Goal: Task Accomplishment & Management: Manage account settings

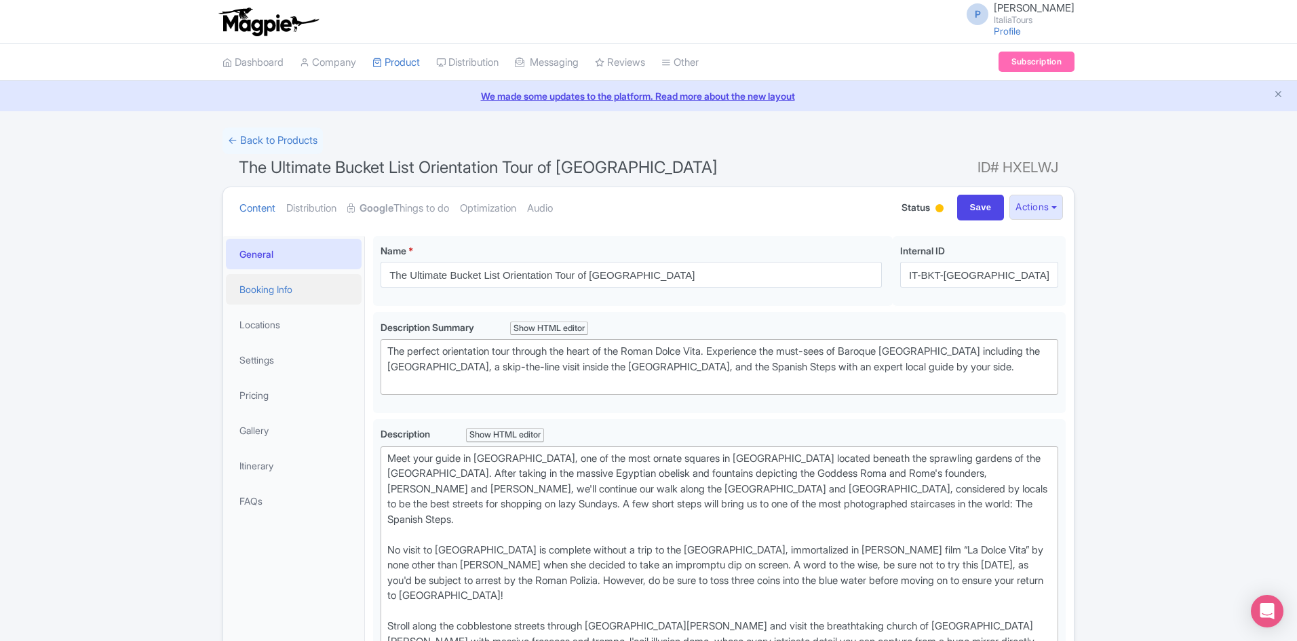
click at [316, 300] on link "Booking Info" at bounding box center [294, 289] width 136 height 31
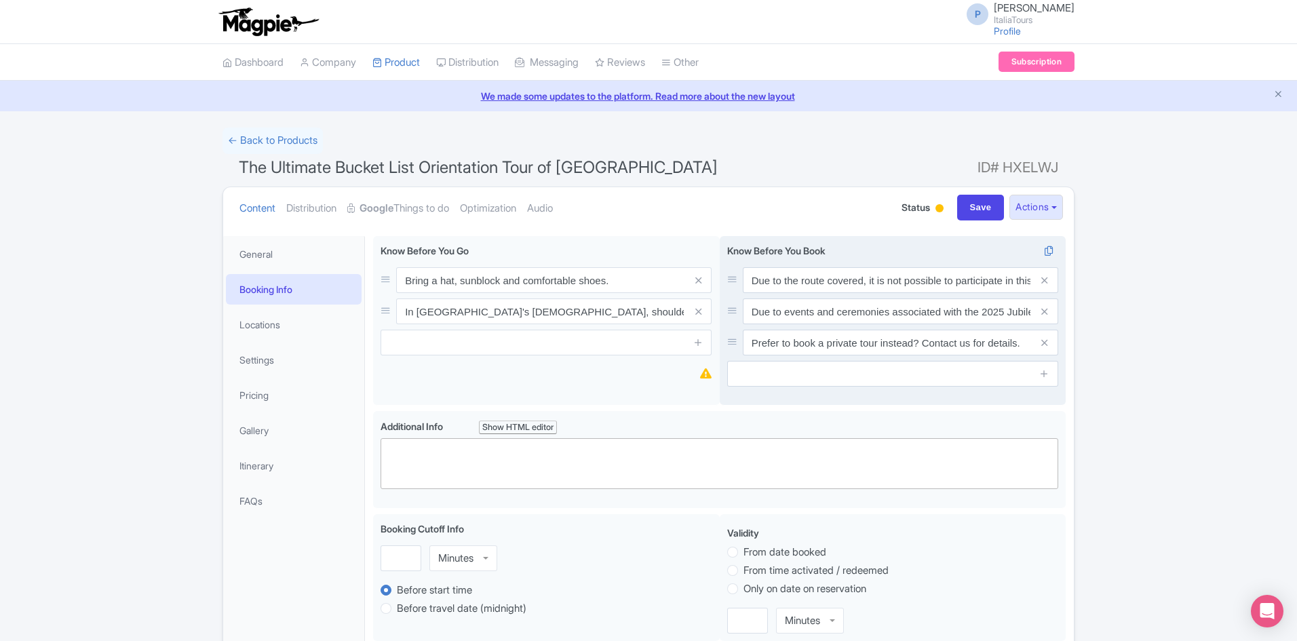
click at [1050, 378] on span at bounding box center [1044, 374] width 27 height 26
click at [1042, 369] on icon at bounding box center [1045, 373] width 10 height 10
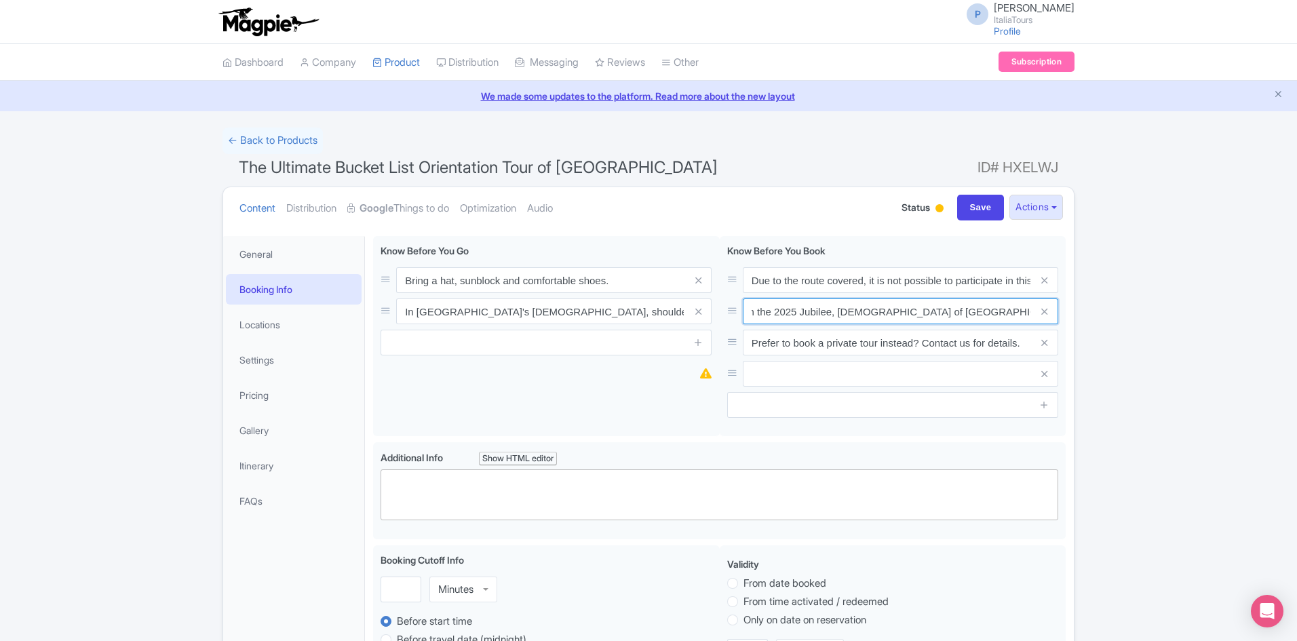
scroll to position [0, 394]
drag, startPoint x: 981, startPoint y: 303, endPoint x: 1116, endPoint y: 307, distance: 134.4
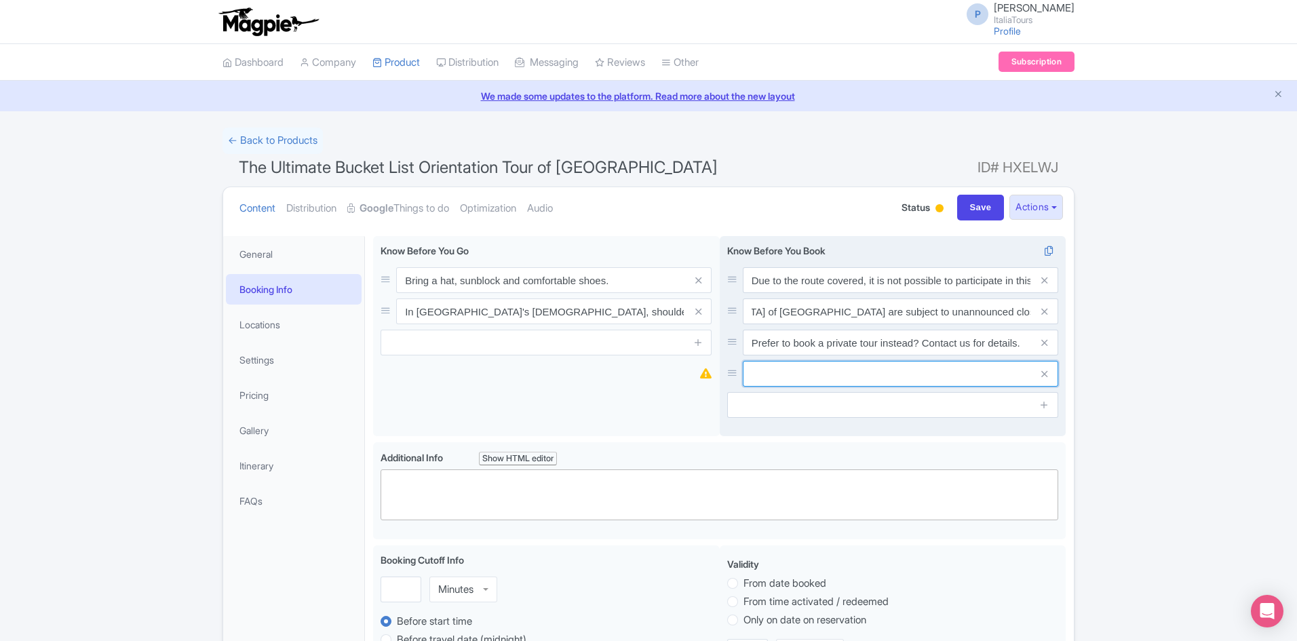
click at [847, 375] on input "text" at bounding box center [901, 374] width 316 height 26
paste input "Tour is subject to cancellation if the minimum number of participants is not me…"
drag, startPoint x: 894, startPoint y: 366, endPoint x: 720, endPoint y: 381, distance: 174.4
click at [720, 381] on div "Due to the route covered, it is not possible to participate in this tour using …" at bounding box center [893, 336] width 347 height 201
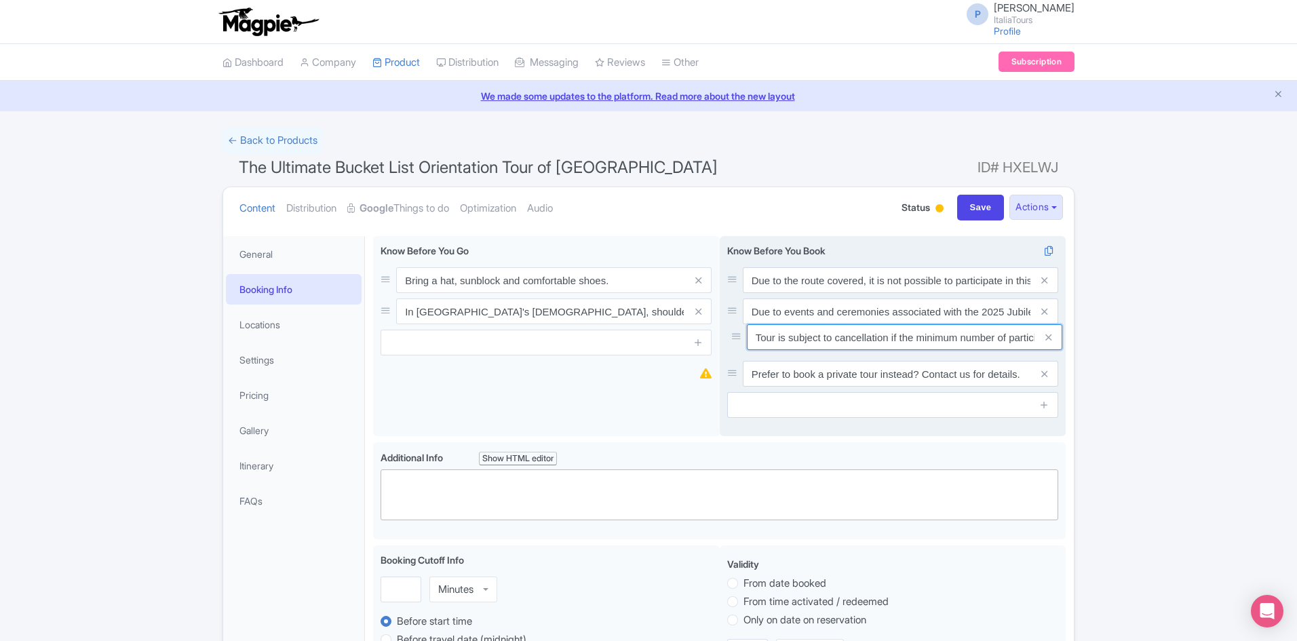
drag, startPoint x: 729, startPoint y: 375, endPoint x: 734, endPoint y: 338, distance: 36.9
type input "Tour is subject to cancellation if the minimum number of participants is not me…"
click at [969, 210] on input "Save" at bounding box center [980, 208] width 47 height 26
type input "Saving..."
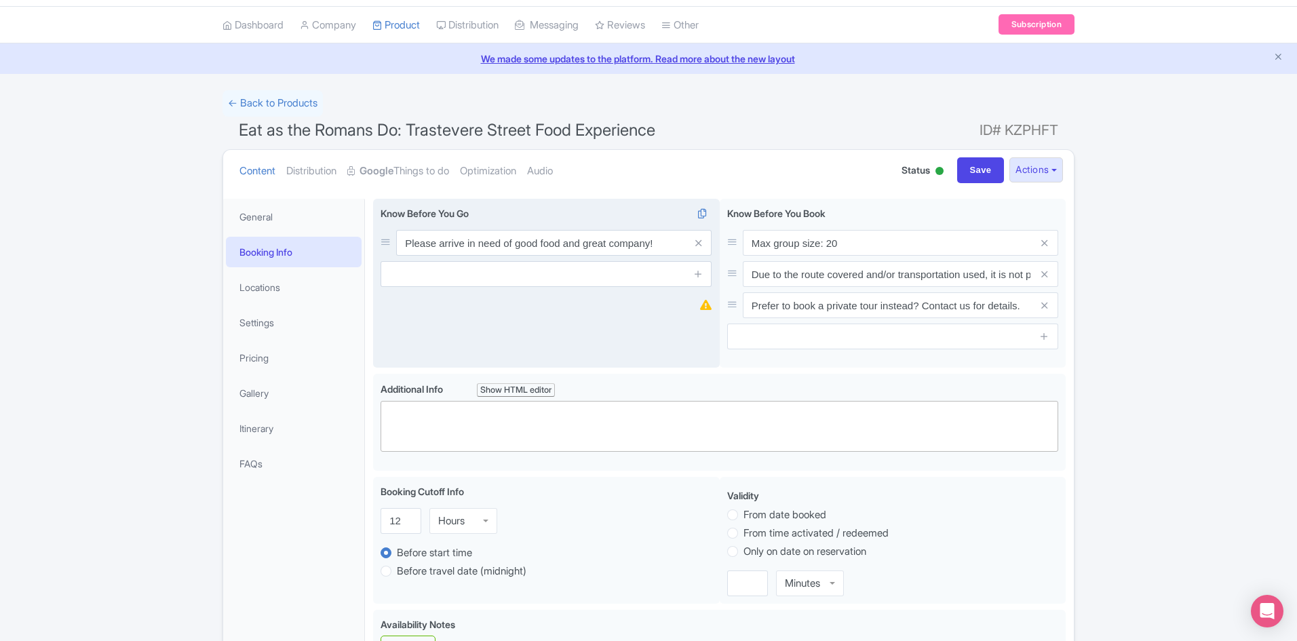
scroll to position [33, 0]
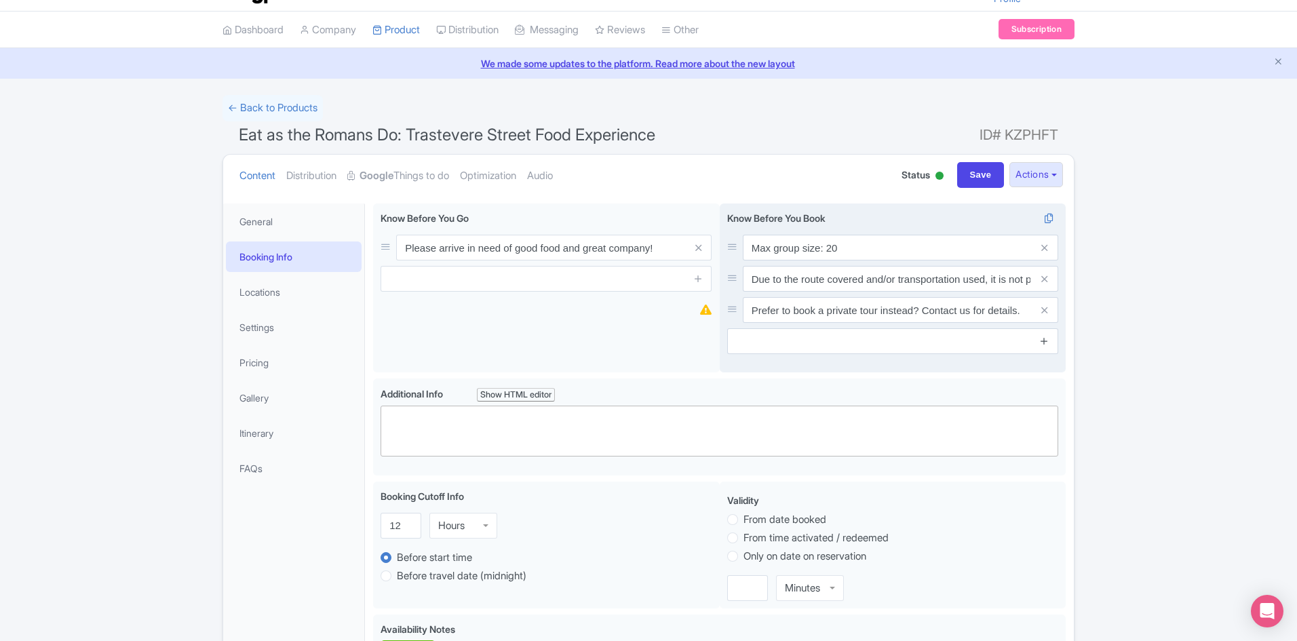
click at [1042, 341] on icon at bounding box center [1045, 341] width 10 height 10
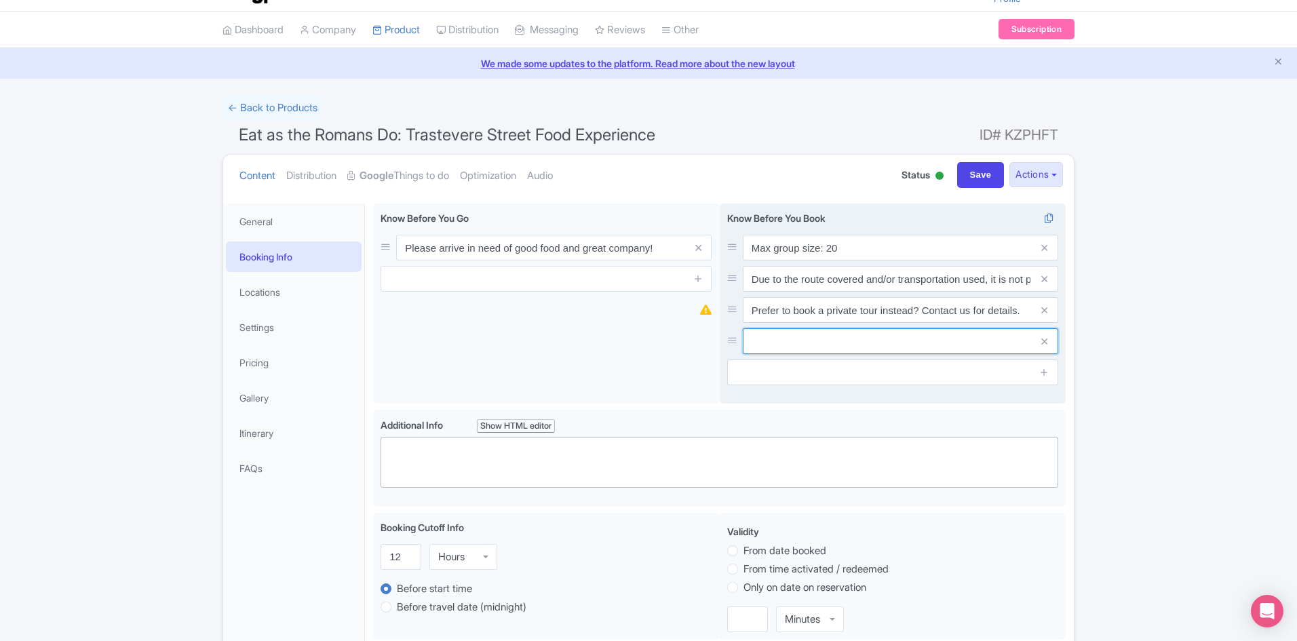
click at [907, 341] on input "text" at bounding box center [901, 341] width 316 height 26
paste input "Tour is subject to cancellation if the minimum number of participants is not me…"
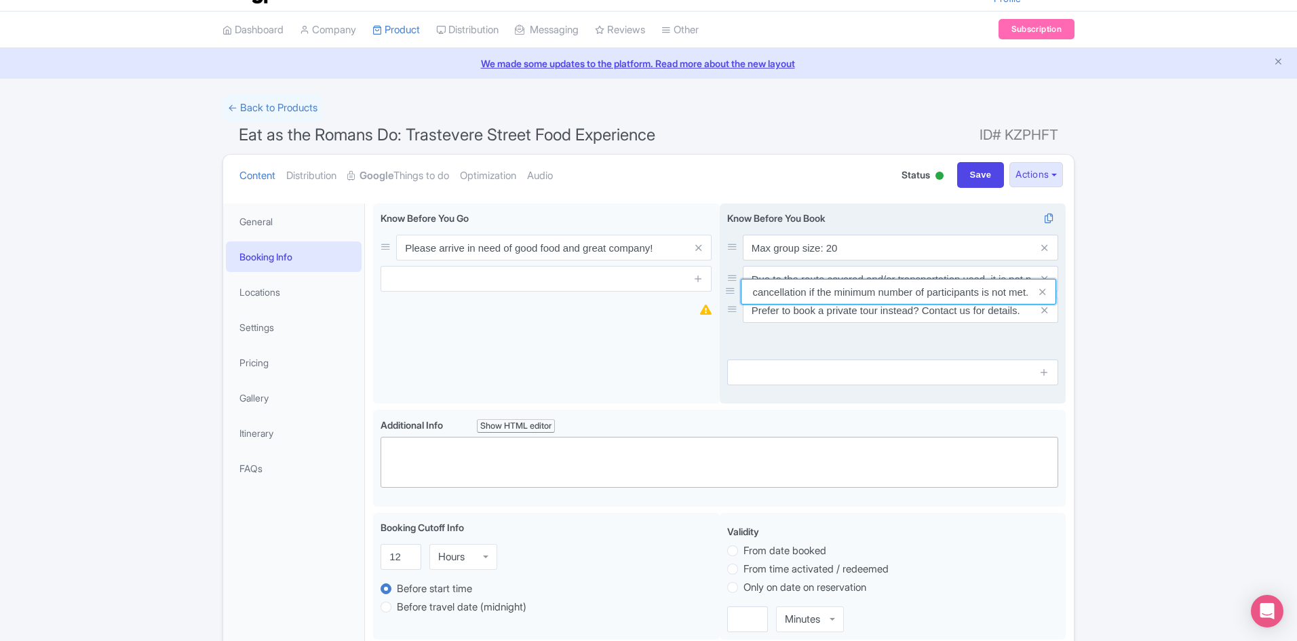
drag, startPoint x: 727, startPoint y: 342, endPoint x: 725, endPoint y: 292, distance: 49.6
type input "Tour is subject to cancellation if the minimum number of participants is not me…"
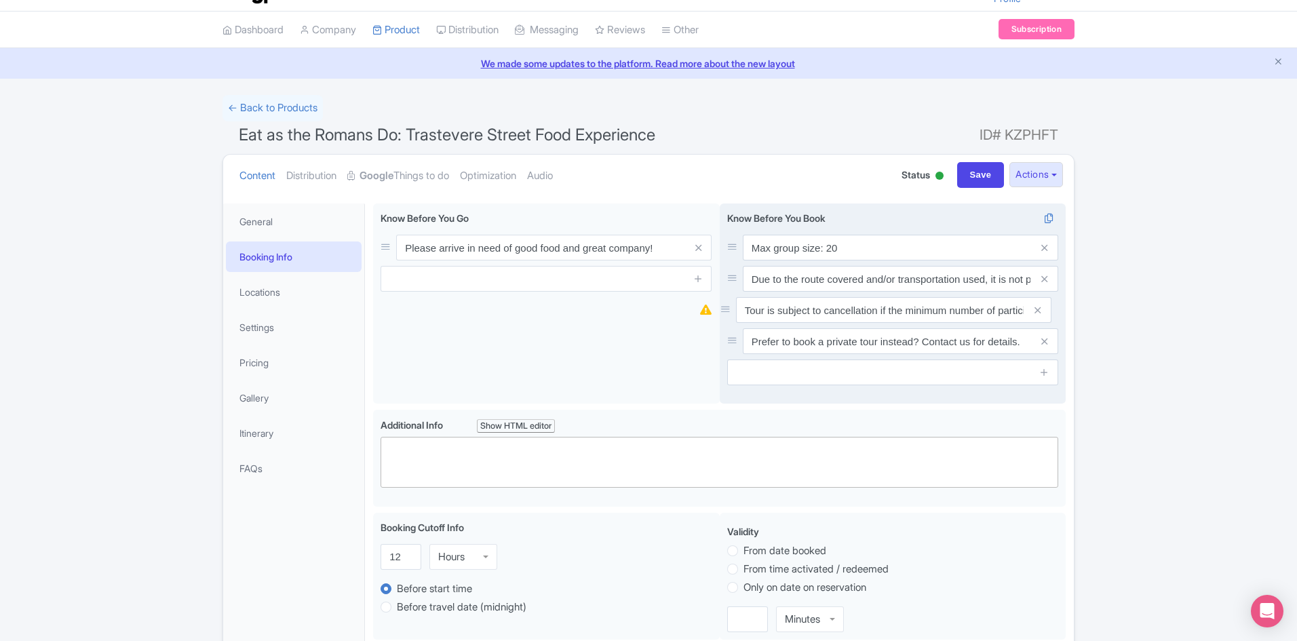
drag, startPoint x: 736, startPoint y: 340, endPoint x: 729, endPoint y: 309, distance: 31.9
click at [973, 174] on input "Save" at bounding box center [980, 175] width 47 height 26
type input "Saving..."
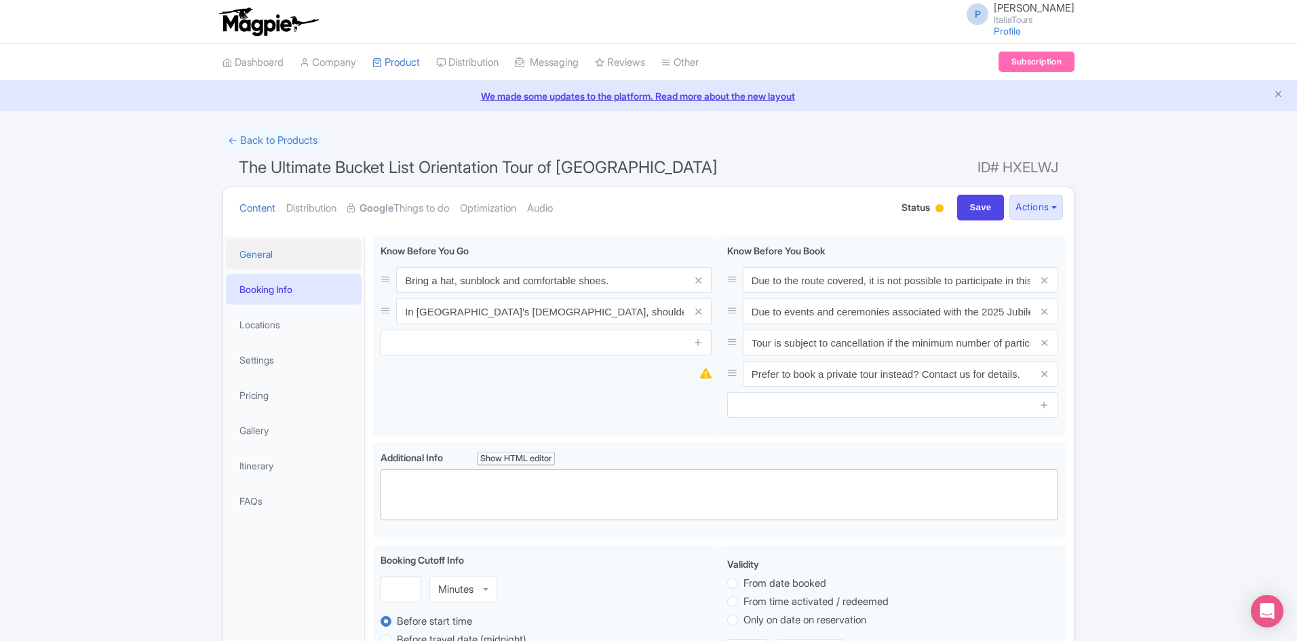
click at [310, 254] on link "General" at bounding box center [294, 254] width 136 height 31
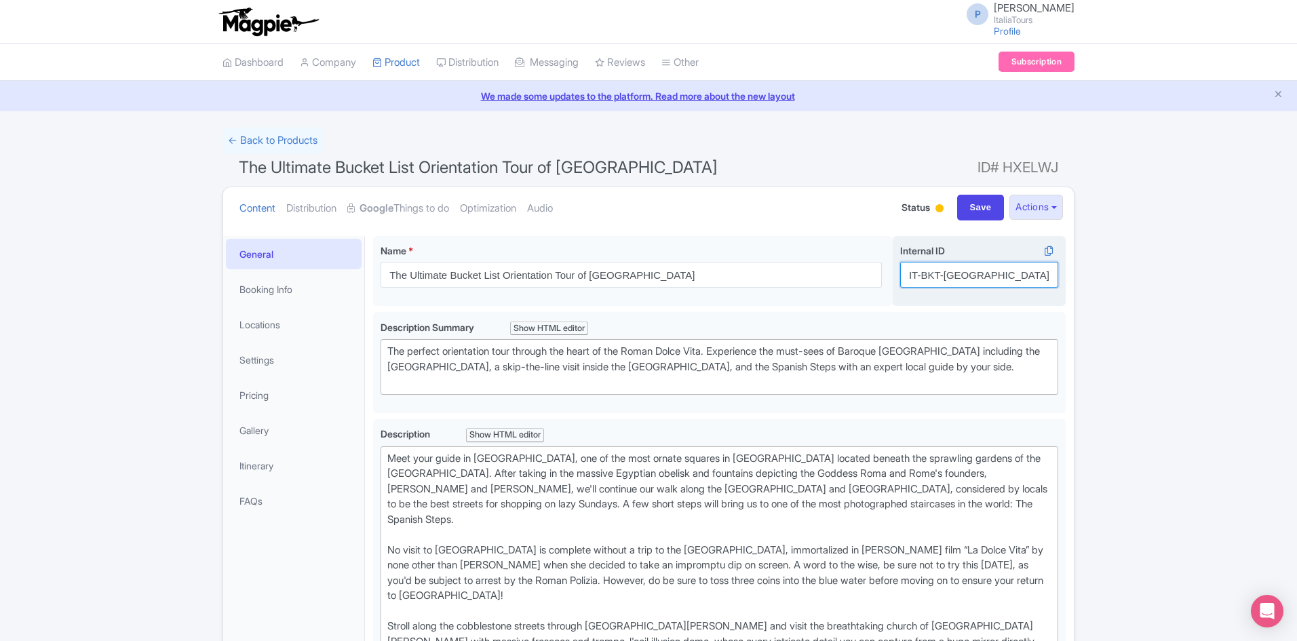
click at [934, 275] on input "IT-BKT-[GEOGRAPHIC_DATA]" at bounding box center [979, 275] width 158 height 26
click at [273, 294] on link "Booking Info" at bounding box center [294, 289] width 136 height 31
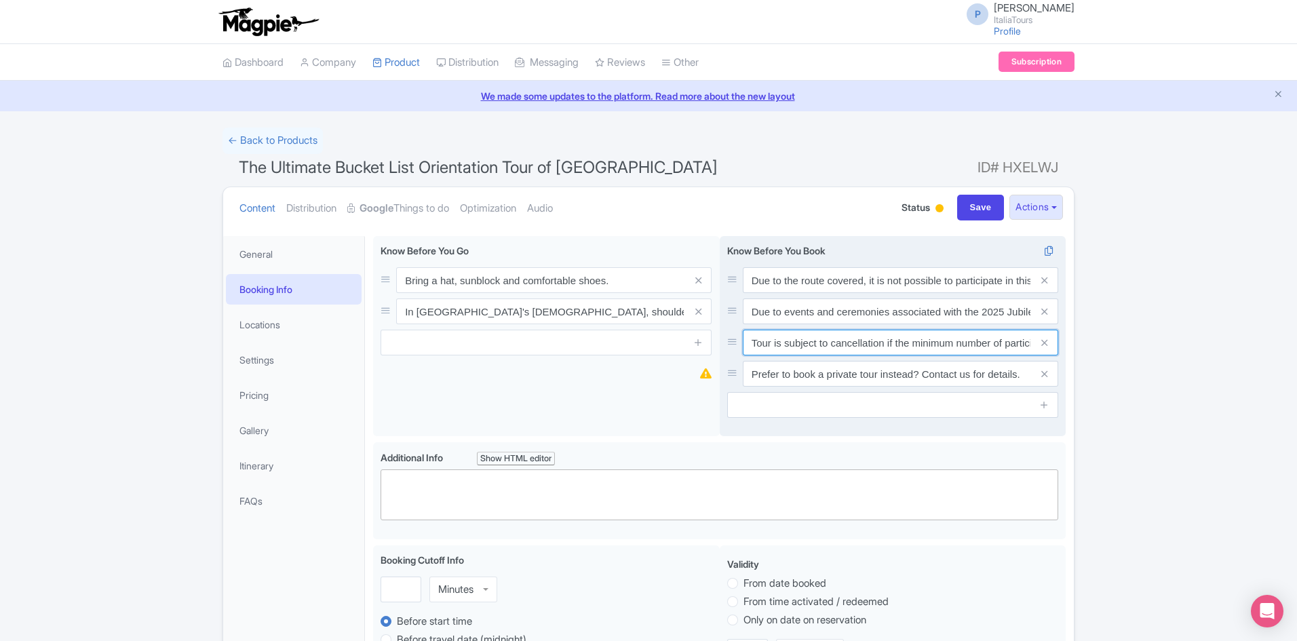
click at [850, 332] on input "Tour is subject to cancellation if the minimum number of participants is not me…" at bounding box center [901, 343] width 316 height 26
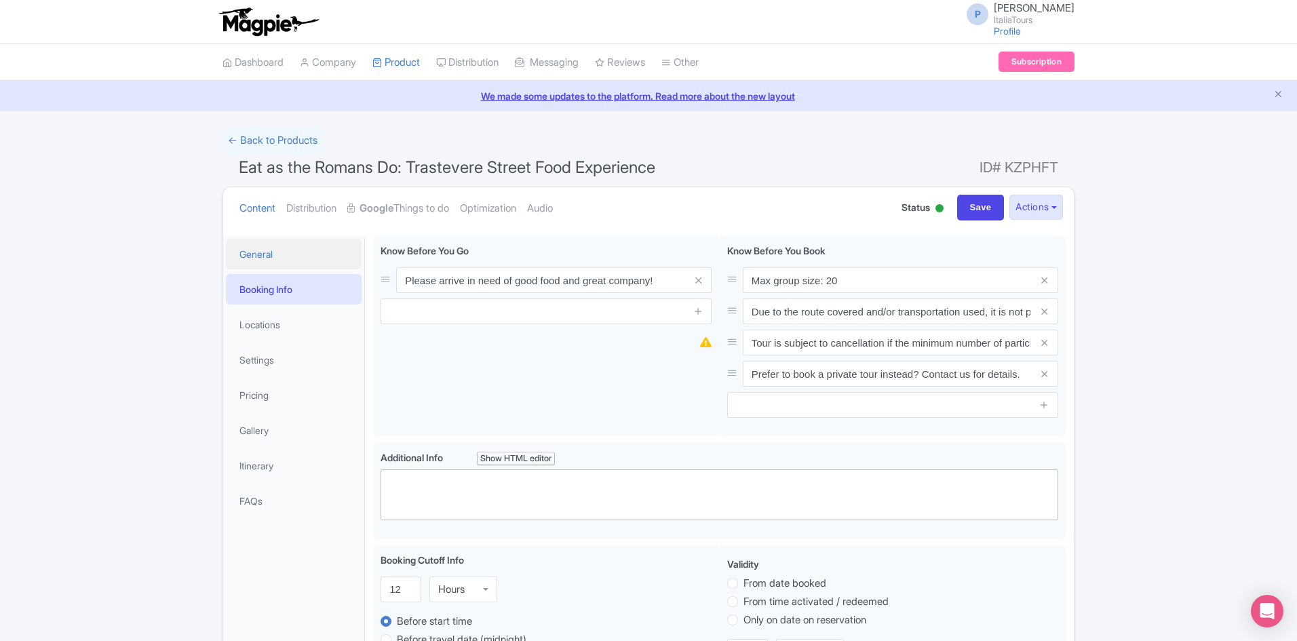
click at [250, 254] on link "General" at bounding box center [294, 254] width 136 height 31
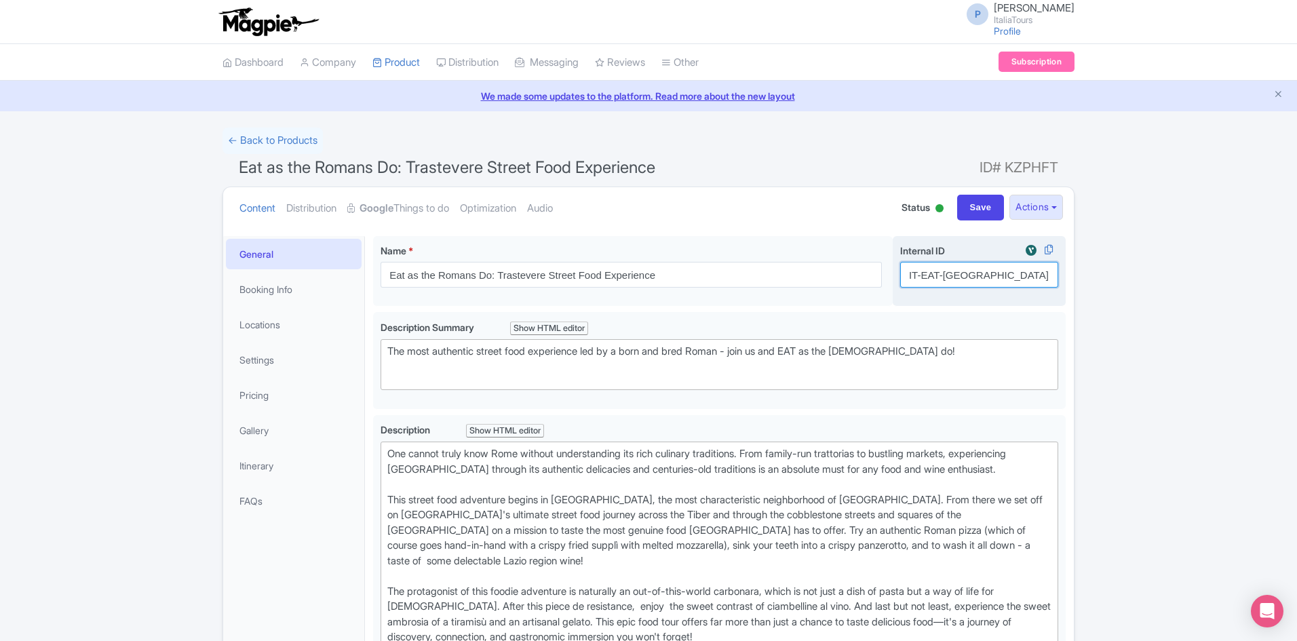
click at [949, 280] on input "IT-EAT-[GEOGRAPHIC_DATA]" at bounding box center [979, 275] width 158 height 26
